Goal: Task Accomplishment & Management: Use online tool/utility

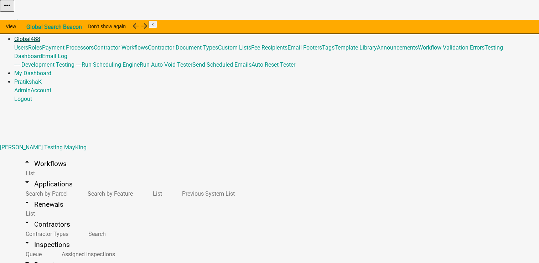
click at [40, 36] on link "Global 488" at bounding box center [27, 39] width 26 height 7
click at [377, 51] on link "Template Library" at bounding box center [355, 47] width 42 height 7
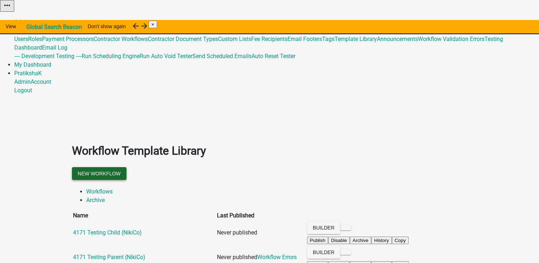
click at [126, 167] on button "New Workflow" at bounding box center [99, 173] width 54 height 13
select select "3"
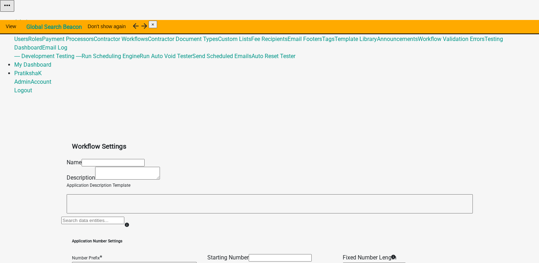
select select "a37808d2-6902-497c-b612-ac7bb185a8b5"
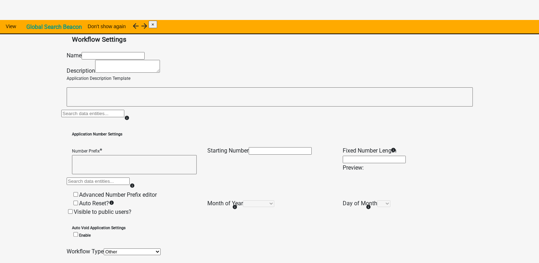
scroll to position [161, 0]
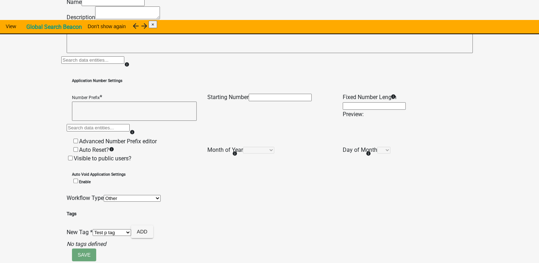
click at [137, 202] on select "Permit Renewable Contractor Registration Contractor Renewal Other" at bounding box center [132, 198] width 57 height 7
select select "0"
click at [104, 202] on select "Permit Renewable Contractor Registration Contractor Renewal Other" at bounding box center [132, 198] width 57 height 7
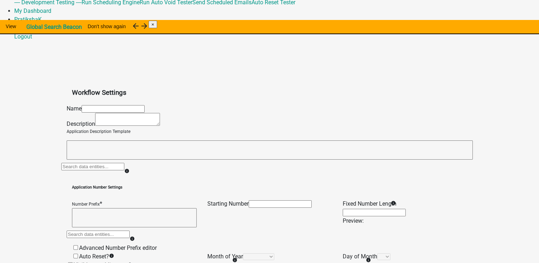
scroll to position [0, 0]
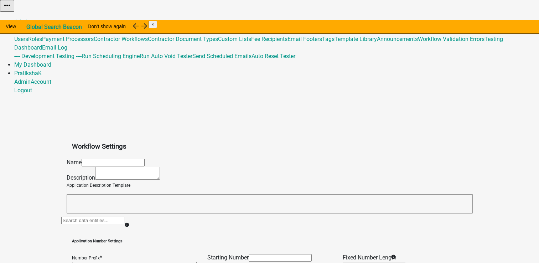
click at [124, 216] on div at bounding box center [92, 223] width 63 height 14
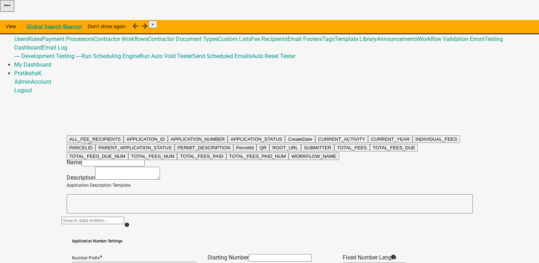
click at [59, 135] on app-global-admin "Toggle drawer menu more_horiz Admin Global 488 Users Roles Payment Processors C…" at bounding box center [269, 211] width 539 height 423
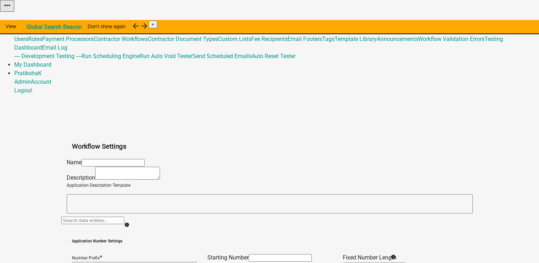
click at [40, 27] on link "Global 488" at bounding box center [27, 30] width 26 height 7
click at [377, 42] on link "Template Library" at bounding box center [355, 39] width 42 height 7
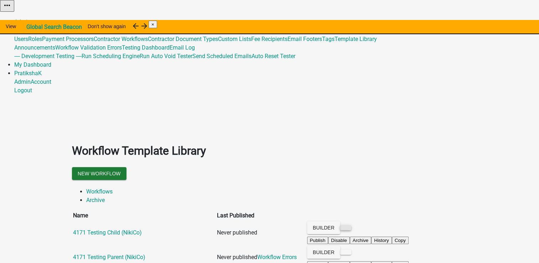
click at [351, 225] on button at bounding box center [345, 227] width 11 height 5
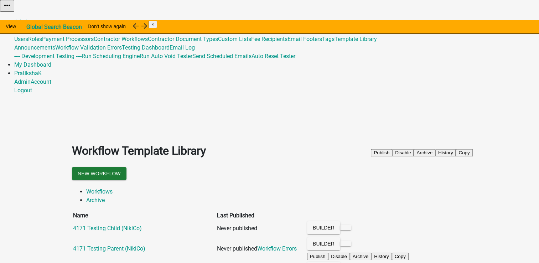
click at [411, 187] on ul "Workflows Archive" at bounding box center [269, 195] width 395 height 17
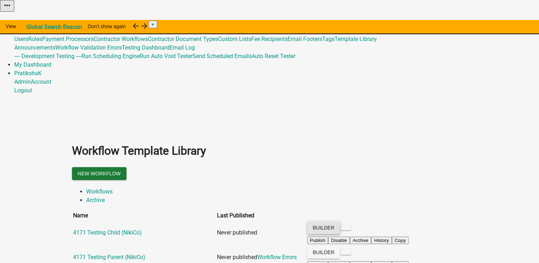
click at [340, 221] on button "Builder" at bounding box center [323, 227] width 33 height 13
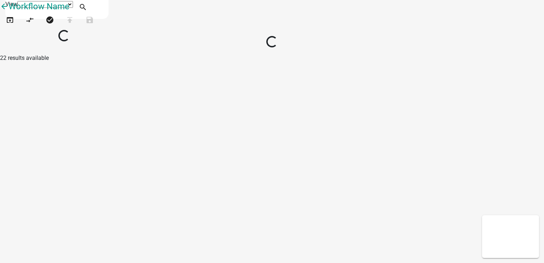
select select "1"
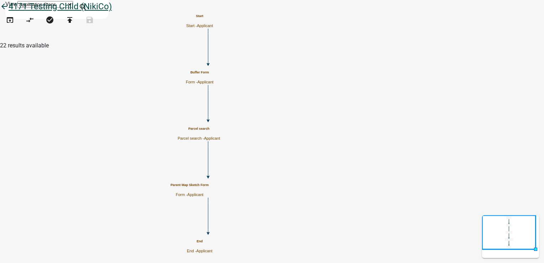
click at [9, 12] on icon "arrow_back" at bounding box center [4, 7] width 9 height 10
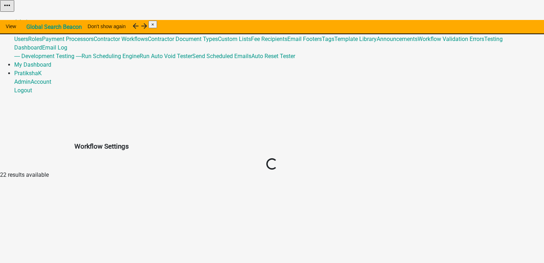
select select "1"
select select "4"
select select "2: Object"
select select
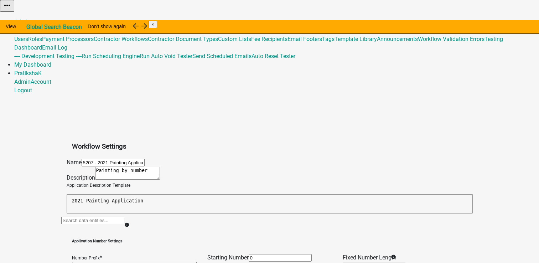
click at [40, 27] on span "488" at bounding box center [36, 30] width 10 height 7
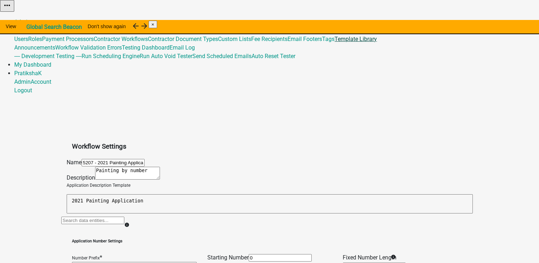
click at [377, 42] on link "Template Library" at bounding box center [355, 39] width 42 height 7
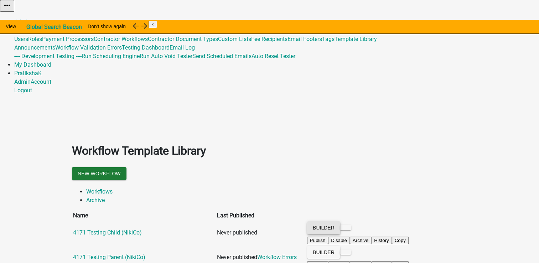
click at [340, 221] on button "Builder" at bounding box center [323, 227] width 33 height 13
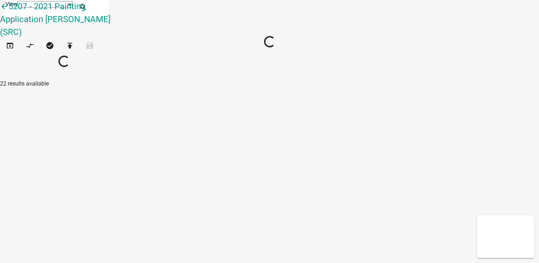
select select "1"
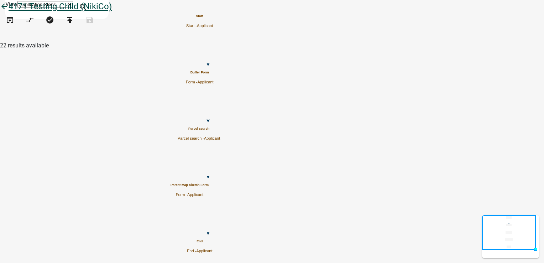
click at [9, 12] on icon "arrow_back" at bounding box center [4, 7] width 9 height 10
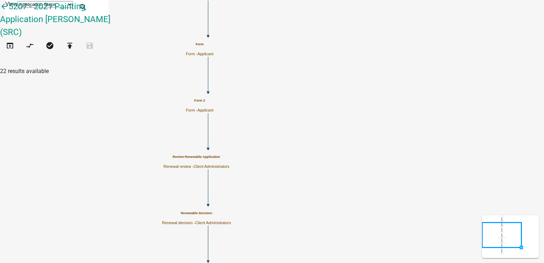
click at [17, 262] on h6 "Email" at bounding box center [71, 268] width 114 height 6
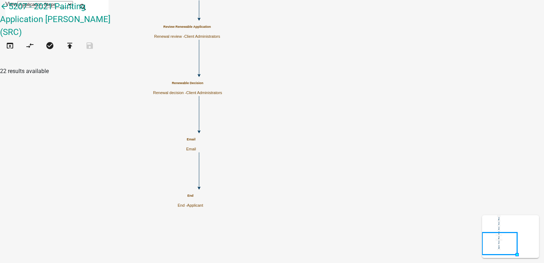
click at [196, 141] on h5 "Email" at bounding box center [191, 139] width 10 height 4
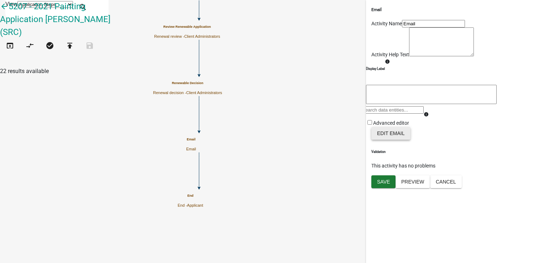
click at [392, 140] on button "Edit Email" at bounding box center [390, 133] width 39 height 13
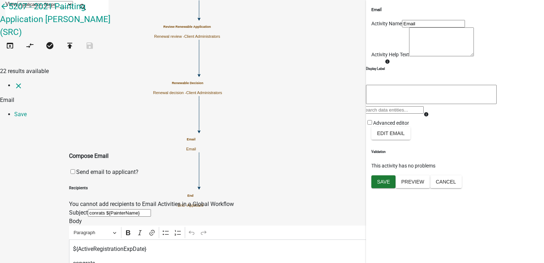
select select "dd1c2390-cbc2-4dc4-8e92-3f6a35fc5ad3"
click at [27, 111] on link "Save" at bounding box center [20, 114] width 12 height 7
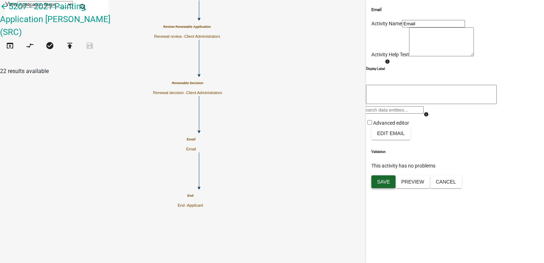
click at [388, 184] on span "Save" at bounding box center [383, 181] width 13 height 6
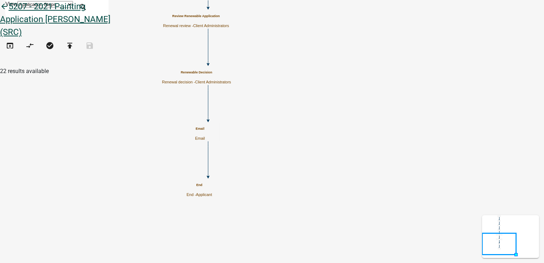
click at [9, 12] on icon "arrow_back" at bounding box center [4, 7] width 9 height 10
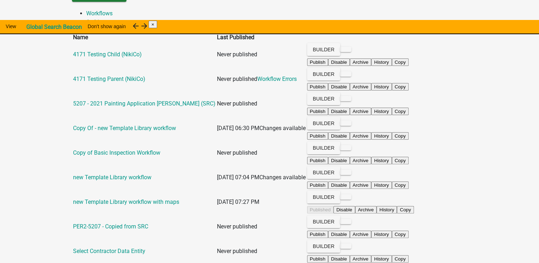
scroll to position [236, 0]
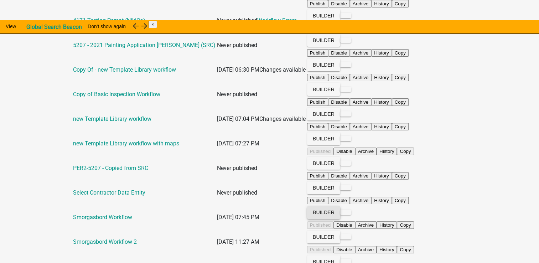
click at [340, 206] on button "Builder" at bounding box center [323, 212] width 33 height 13
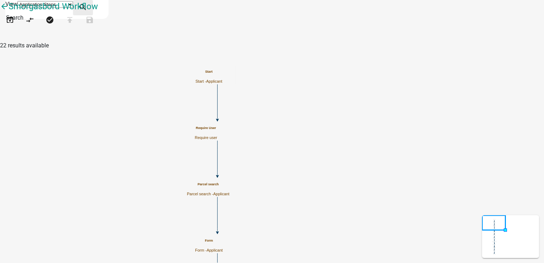
click at [87, 10] on icon "search" at bounding box center [83, 8] width 9 height 10
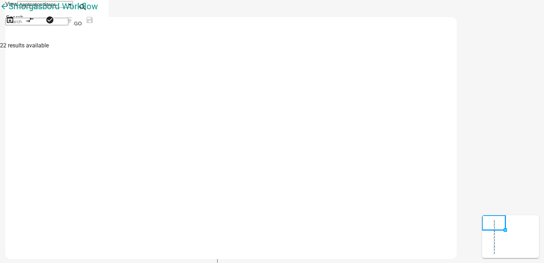
click at [73, 8] on select "Application Steps Post Application Steps" at bounding box center [45, 4] width 56 height 7
drag, startPoint x: 193, startPoint y: 9, endPoint x: 205, endPoint y: 9, distance: 12.8
click at [73, 8] on select "Application Steps Post Application Steps" at bounding box center [45, 4] width 56 height 7
click at [68, 23] on input at bounding box center [36, 21] width 63 height 7
type input "fee"
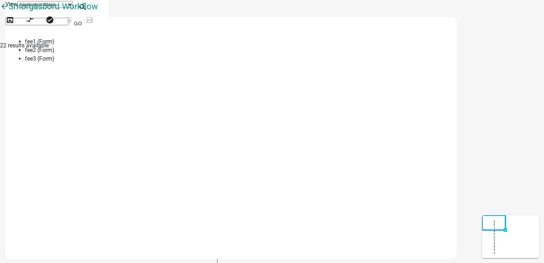
click at [54, 45] on span "fee1 (Form)" at bounding box center [40, 41] width 30 height 7
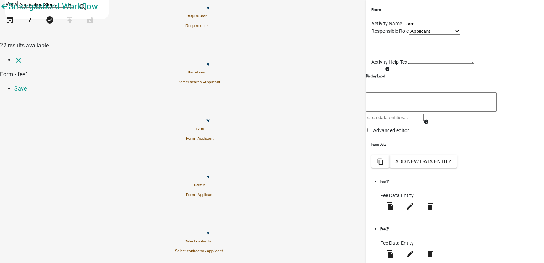
select select "fee"
select select "1: d6e49592-b8ae-4e94-9296-5719990c2e84"
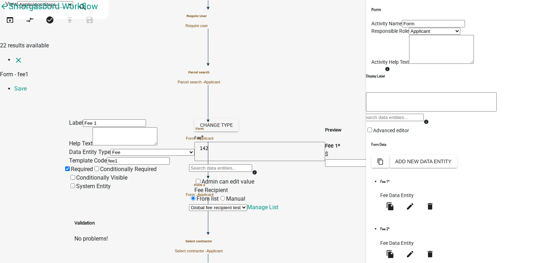
click at [233, 204] on select "(None selected) Global fee recipient test Test Test p" at bounding box center [218, 207] width 58 height 7
click at [209, 204] on select "(None selected) Global fee recipient test Test Test p" at bounding box center [218, 207] width 58 height 7
click at [27, 85] on link "Save" at bounding box center [20, 88] width 12 height 7
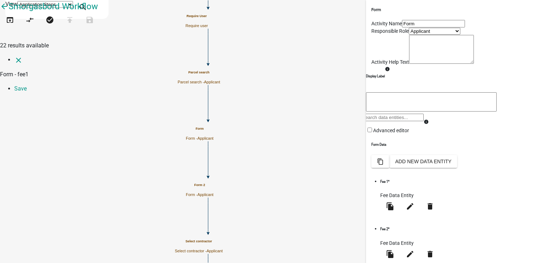
select select "fee"
select select "1: d6e49592-b8ae-4e94-9296-5719990c2e84"
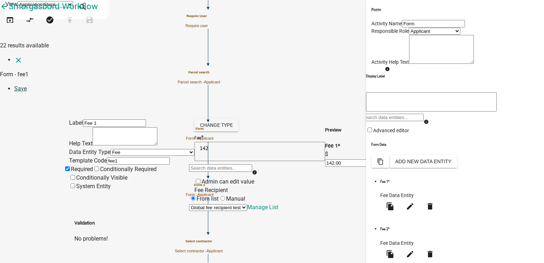
click at [27, 85] on link "Save" at bounding box center [20, 88] width 12 height 7
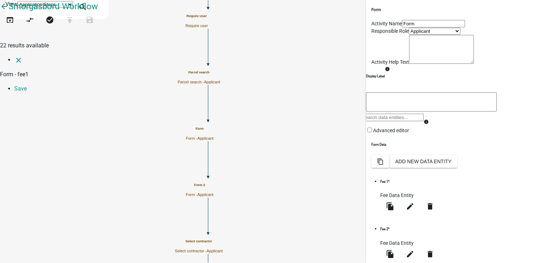
select select "fee"
select select "1: d6e49592-b8ae-4e94-9296-5719990c2e84"
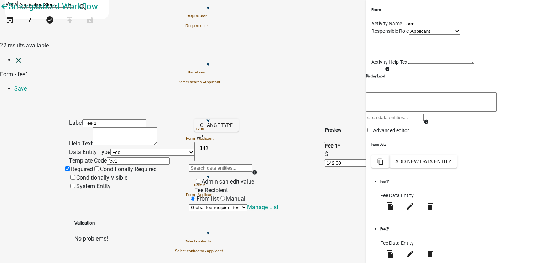
click at [14, 56] on icon "close" at bounding box center [18, 60] width 9 height 9
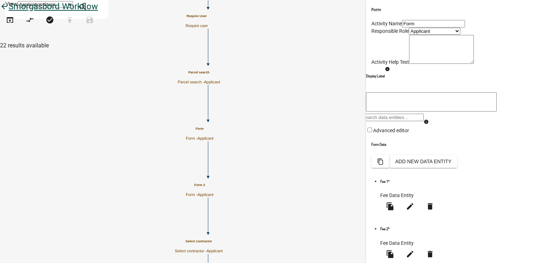
click at [9, 12] on icon "arrow_back" at bounding box center [4, 7] width 9 height 10
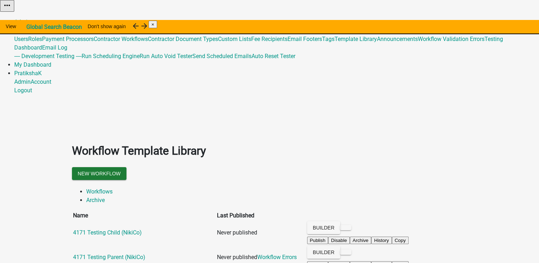
click at [40, 27] on link "Global 488" at bounding box center [27, 30] width 26 height 7
click at [31, 19] on link "Admin" at bounding box center [22, 22] width 16 height 7
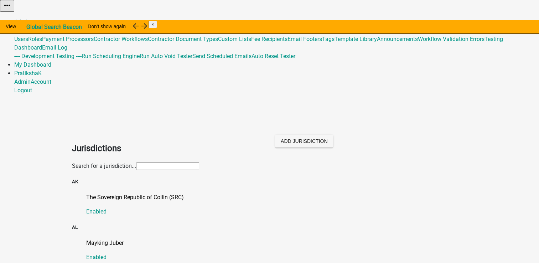
click at [31, 19] on link "Admin" at bounding box center [22, 22] width 16 height 7
click at [199, 162] on input "text" at bounding box center [167, 165] width 63 height 7
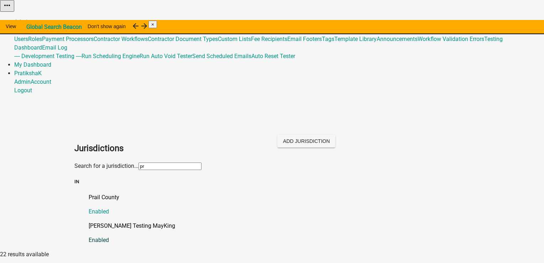
type input "pr"
click at [120, 222] on link "Pratiksha Testing MayKing Enabled" at bounding box center [279, 233] width 381 height 23
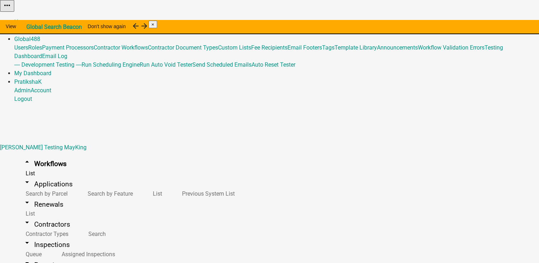
select select
select select "3"
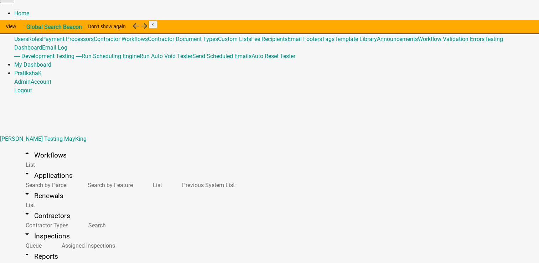
scroll to position [47, 0]
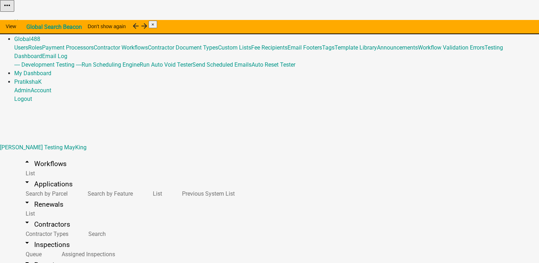
scroll to position [31, 0]
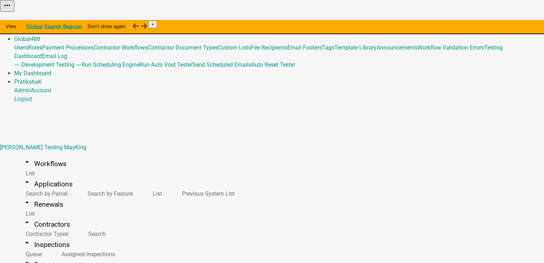
select select "2cd9e8bf-2d44-4436-98dd-e268a7b12954"
drag, startPoint x: 144, startPoint y: 110, endPoint x: 230, endPoint y: 109, distance: 86.2
drag, startPoint x: 230, startPoint y: 109, endPoint x: 247, endPoint y: 114, distance: 18.1
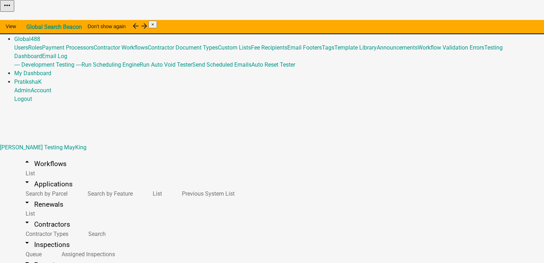
select select "30f3dfd3-8dee-43c9-9fa9-f5875493ba77"
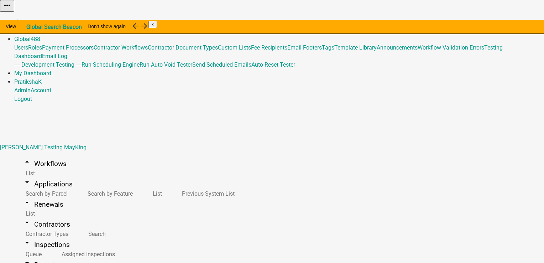
select select "2cd9e8bf-2d44-4436-98dd-e268a7b12954"
select select "30f3dfd3-8dee-43c9-9fa9-f5875493ba77"
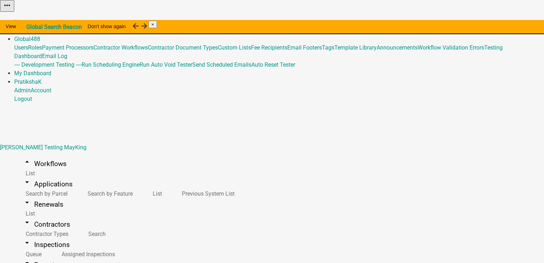
select select "2cd9e8bf-2d44-4436-98dd-e268a7b12954"
drag, startPoint x: 186, startPoint y: 62, endPoint x: 192, endPoint y: 57, distance: 7.6
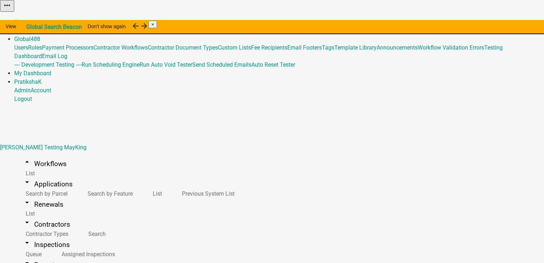
drag, startPoint x: 156, startPoint y: 113, endPoint x: 360, endPoint y: 111, distance: 204.8
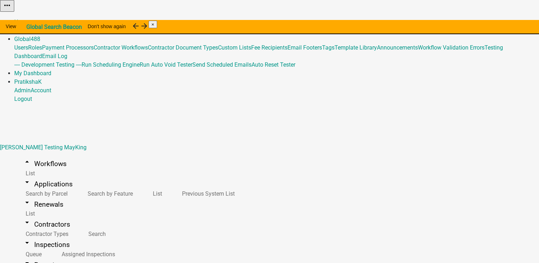
select select "2cd9e8bf-2d44-4436-98dd-e268a7b12954"
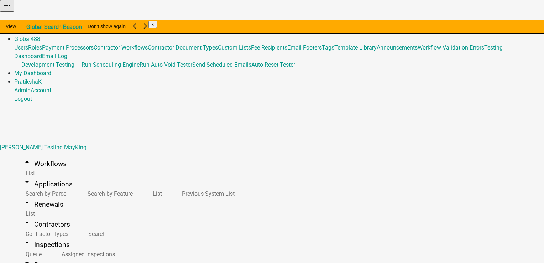
select select "2cd9e8bf-2d44-4436-98dd-e268a7b12954"
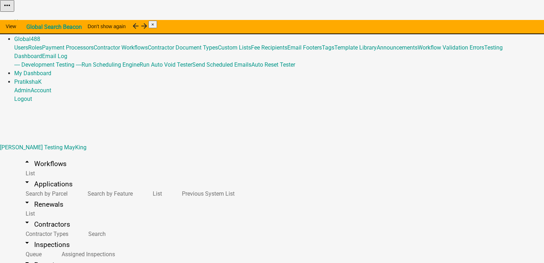
select select "2cd9e8bf-2d44-4436-98dd-e268a7b12954"
select select "30f3dfd3-8dee-43c9-9fa9-f5875493ba77"
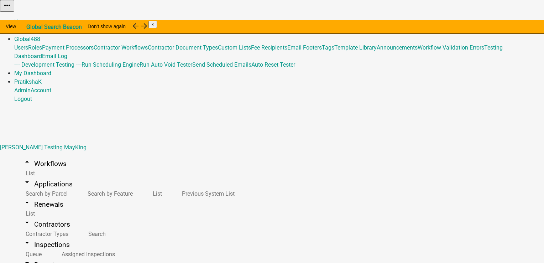
select select "2a416b77-a80c-4c3c-b109-cf64325d1428"
select select "d3b80baa-f571-4777-9d1a-decbbae181a7"
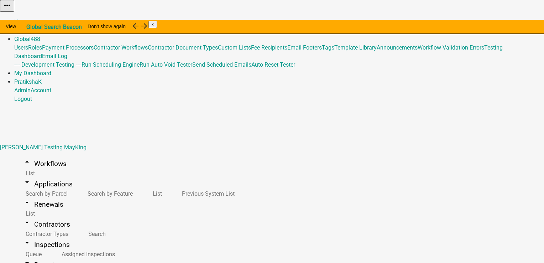
select select "b8d5bcd2-bece-4707-95b6-9fec9873b350"
select select "c21c359b-c807-4208-8d95-17dcb1d88c01"
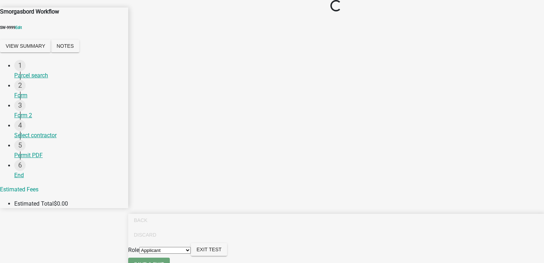
select select "2a416b77-a80c-4c3c-b109-cf64325d1428"
select select "b8d5bcd2-bece-4707-95b6-9fec9873b350"
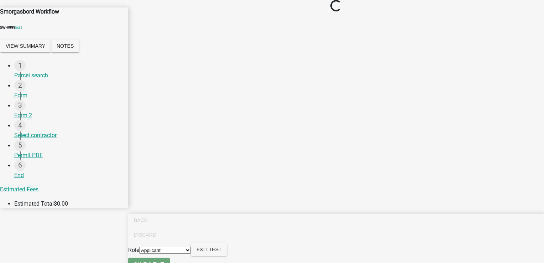
select select "c21c359b-c807-4208-8d95-17dcb1d88c01"
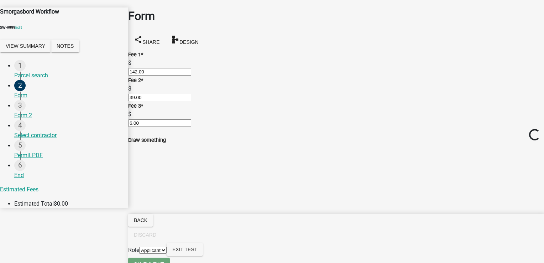
click at [22, 108] on div "3 Form 2" at bounding box center [68, 110] width 108 height 20
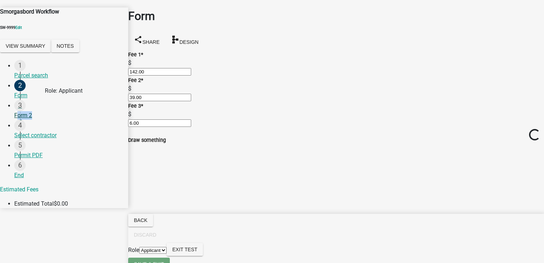
click at [14, 110] on div "3" at bounding box center [19, 105] width 11 height 11
click at [14, 109] on div "3" at bounding box center [19, 105] width 11 height 11
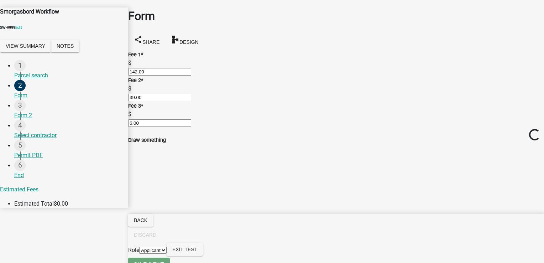
radio input "true"
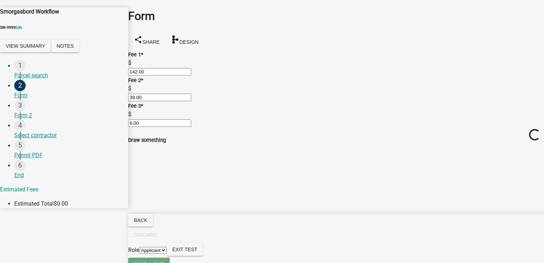
radio input "false"
radio input "true"
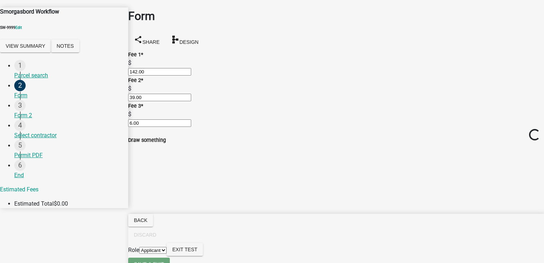
type input "i"
type input "c"
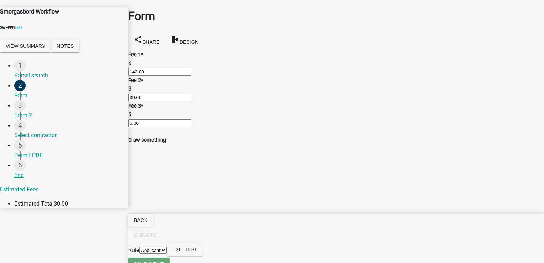
scroll to position [309, 0]
type input "test"
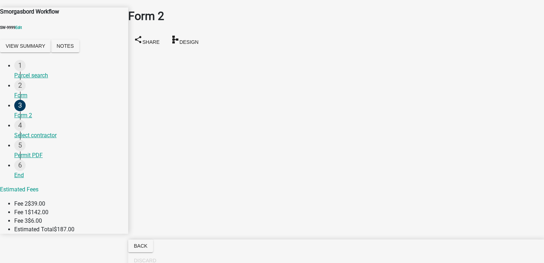
drag, startPoint x: 189, startPoint y: 33, endPoint x: 234, endPoint y: 162, distance: 136.5
click at [234, 158] on main "Form 2 share Share schema Design" at bounding box center [336, 120] width 416 height 241
click at [37, 131] on div "Select contractor" at bounding box center [68, 135] width 108 height 9
click at [25, 111] on div "Form 2" at bounding box center [68, 115] width 108 height 9
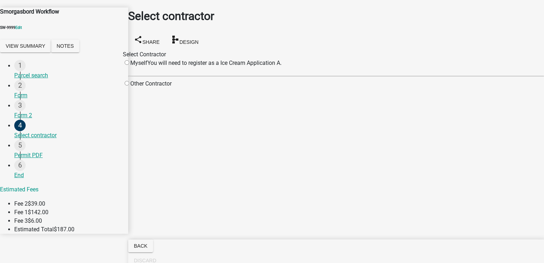
click at [155, 88] on div "Other Contractor" at bounding box center [147, 83] width 49 height 9
click at [129, 85] on input "radio" at bounding box center [127, 83] width 5 height 5
radio input "true"
click at [147, 61] on div "Myself" at bounding box center [135, 63] width 25 height 9
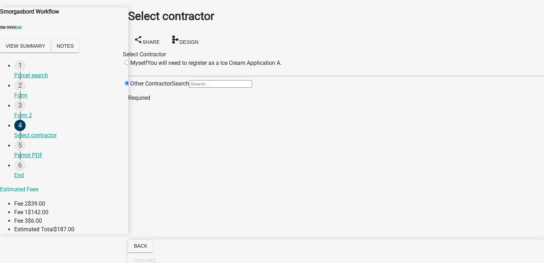
click at [129, 62] on input "radio" at bounding box center [127, 62] width 5 height 5
radio input "false"
radio input "true"
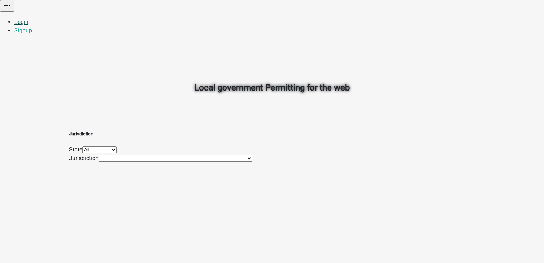
click at [28, 19] on link "Login" at bounding box center [21, 22] width 14 height 7
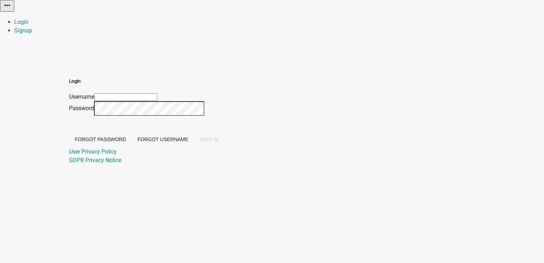
click at [157, 93] on input "Username" at bounding box center [125, 96] width 63 height 7
type input "PratikshaK"
click at [218, 142] on span "SIGN IN" at bounding box center [209, 139] width 19 height 6
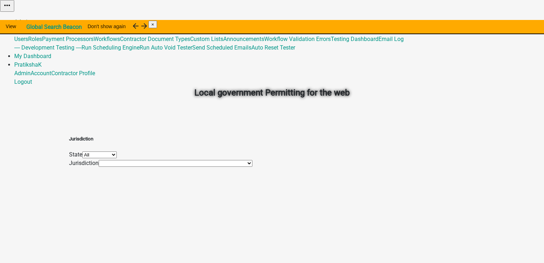
click at [31, 19] on link "Admin" at bounding box center [22, 22] width 16 height 7
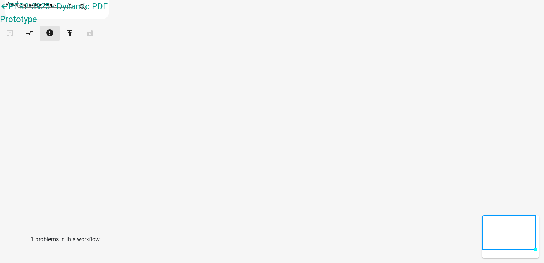
click at [54, 36] on icon "error" at bounding box center [50, 33] width 9 height 10
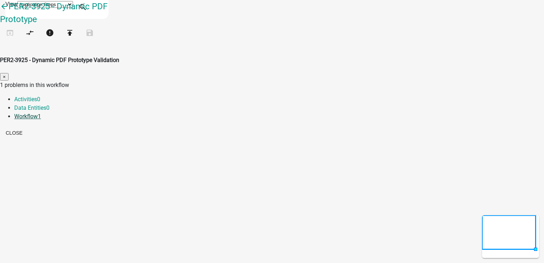
click at [41, 113] on link "Workflow 1" at bounding box center [27, 116] width 27 height 7
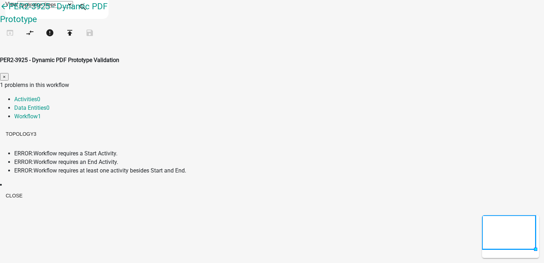
click at [33, 150] on span "ERROR:" at bounding box center [23, 153] width 19 height 7
click at [28, 189] on button "Close" at bounding box center [14, 195] width 28 height 13
